Goal: Navigation & Orientation: Find specific page/section

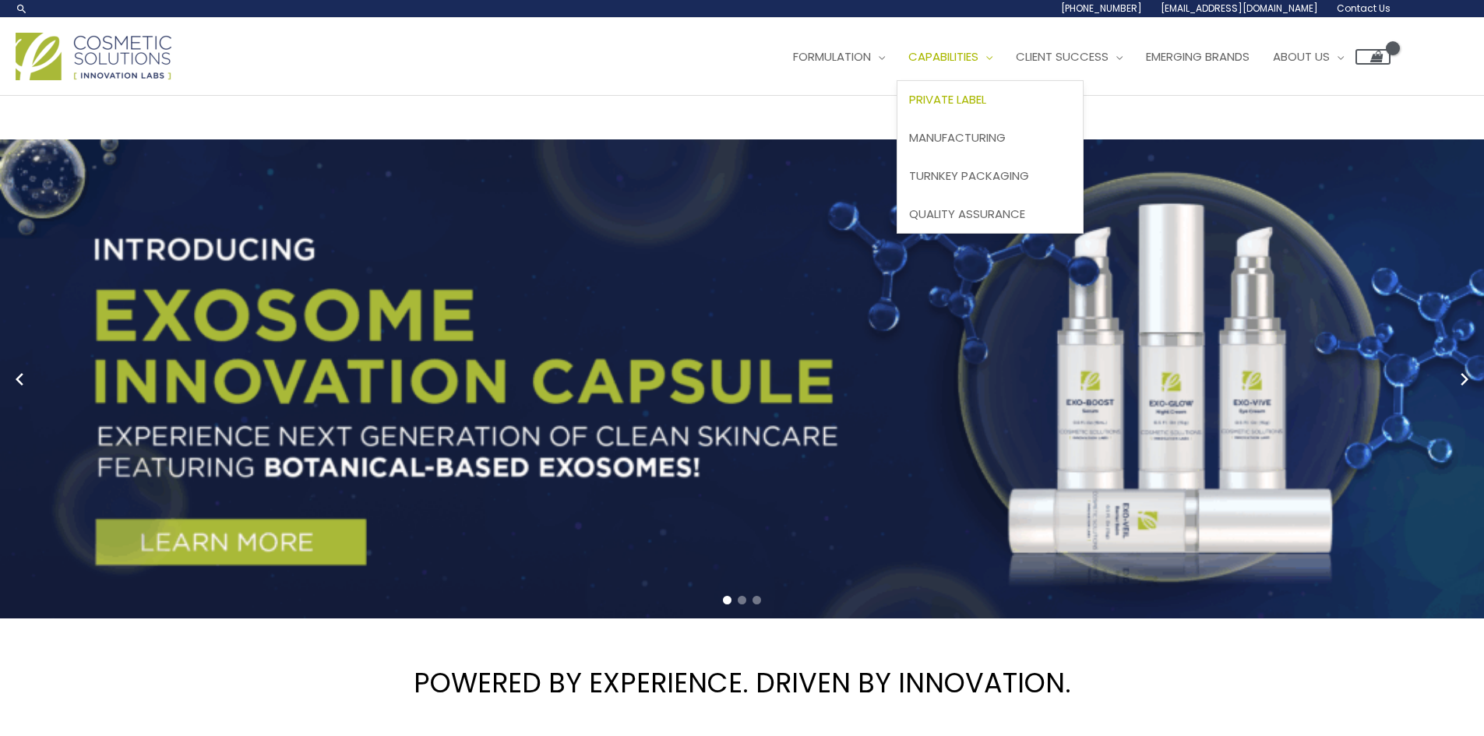
click at [986, 104] on span "Private Label" at bounding box center [947, 99] width 77 height 16
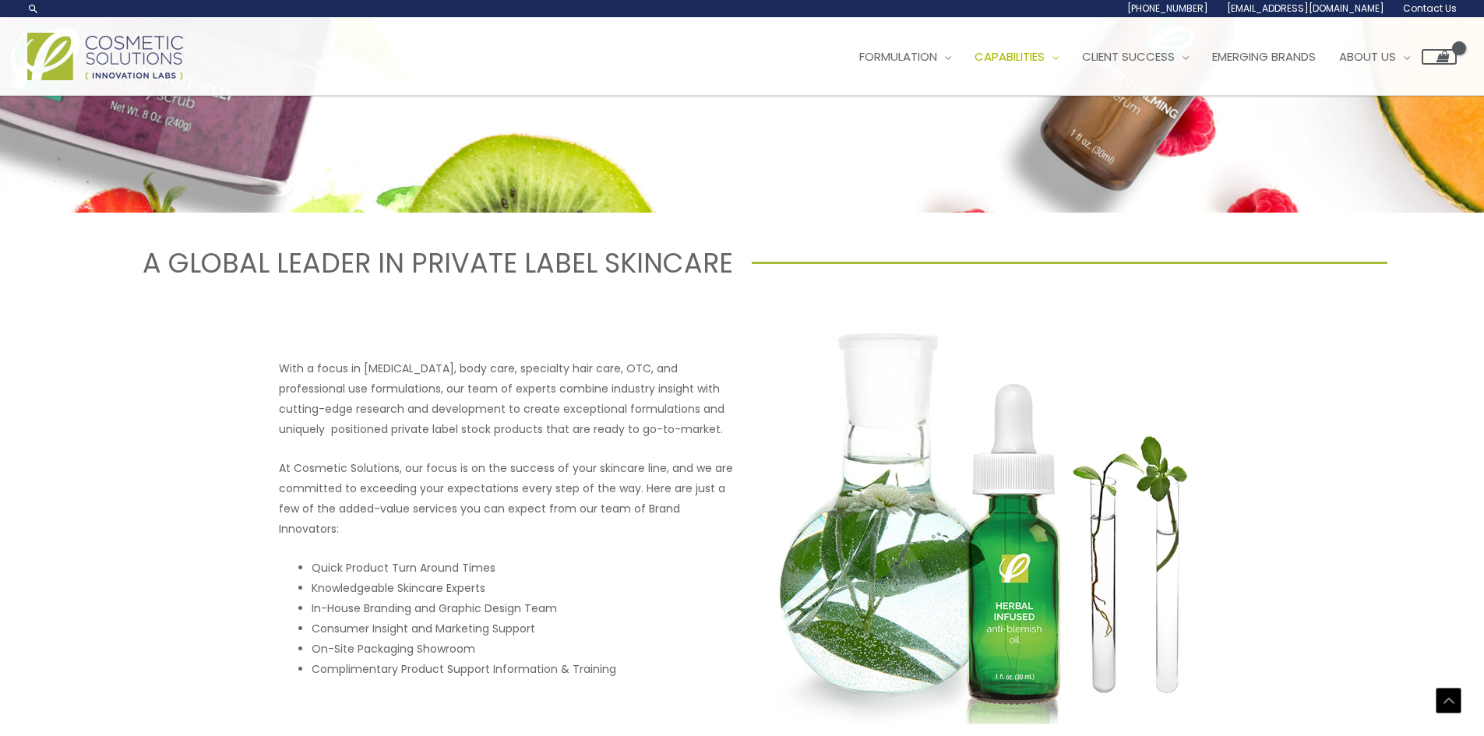
click at [659, 337] on div "With a focus in [MEDICAL_DATA], body care, specialty hair care, OTC, and profes…" at bounding box center [742, 518] width 935 height 411
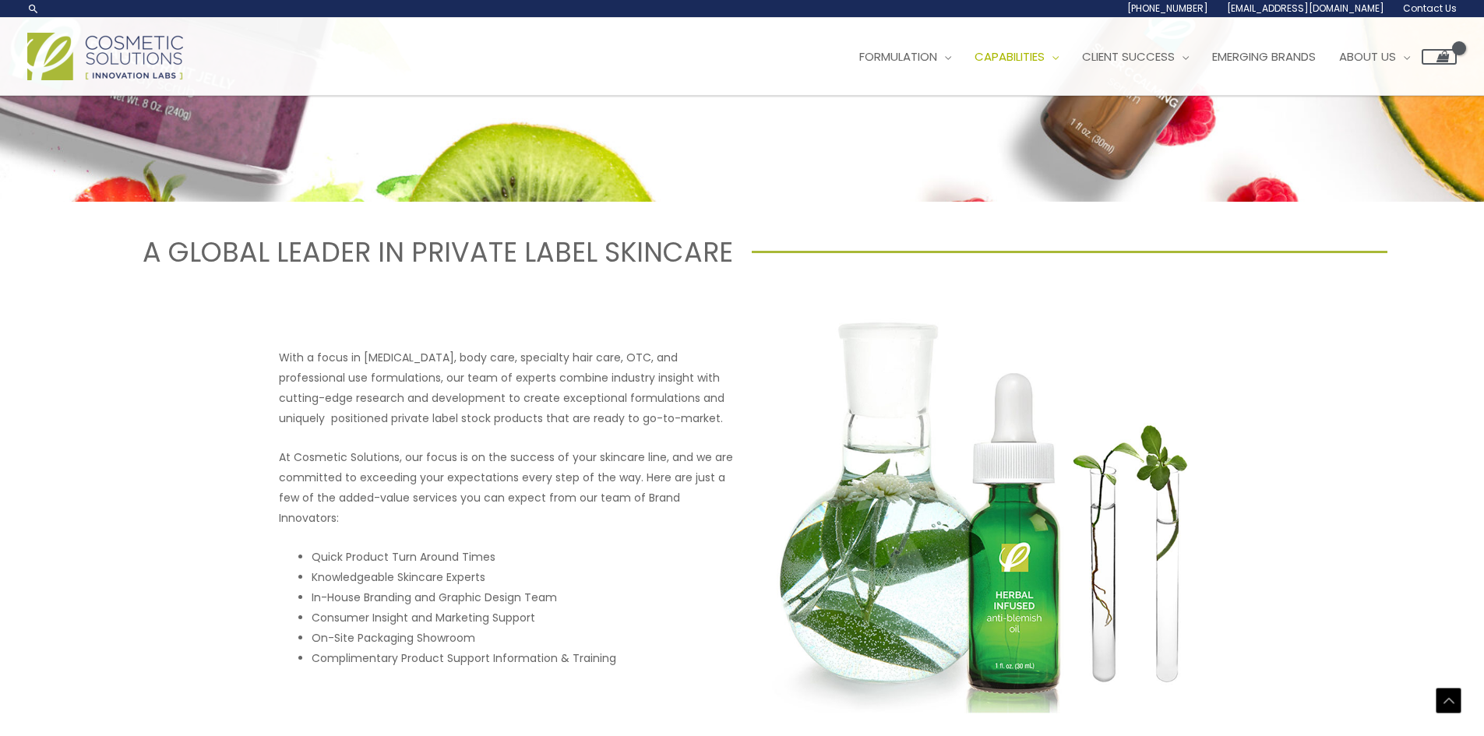
scroll to position [467, 0]
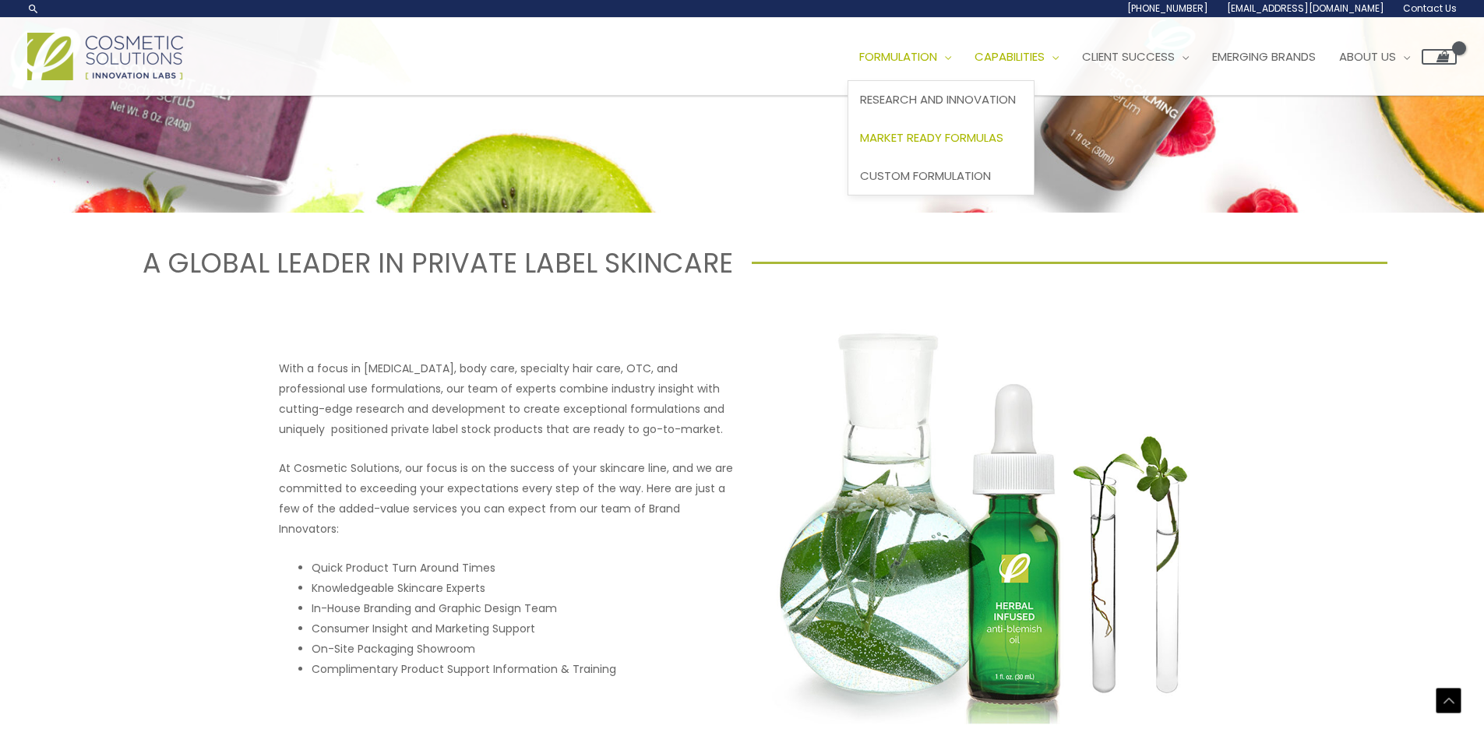
click at [946, 140] on span "Market Ready Formulas" at bounding box center [931, 137] width 143 height 16
